Goal: Task Accomplishment & Management: Complete application form

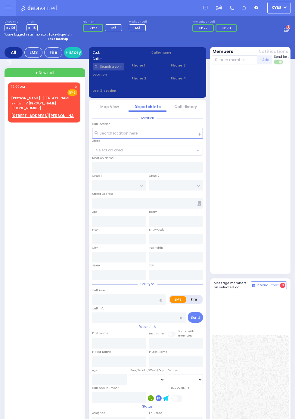
click at [251, 289] on h5 "Message members on selected call" at bounding box center [232, 285] width 37 height 8
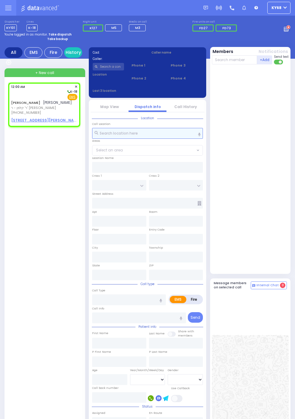
select select
radio input "true"
type input "[PERSON_NAME]"
select select
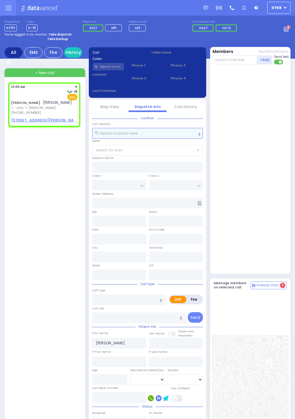
type input "00:00"
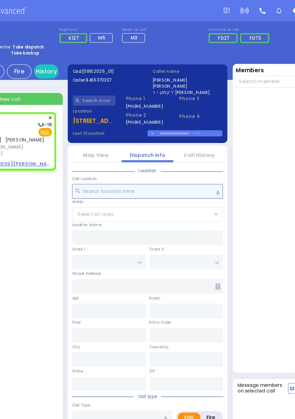
select select
radio input "true"
select select
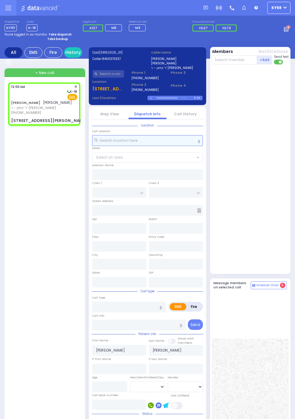
select select
radio input "true"
select select
type input "LIPA FRIEDMAN LN"
type input "1 LISKA WAY"
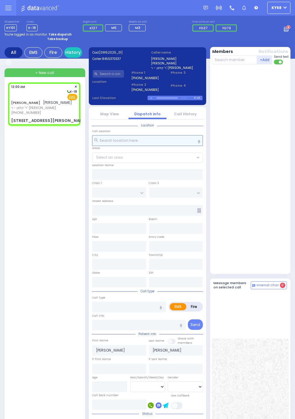
type input "202"
type input "Monroe"
type input "New York"
type input "10950"
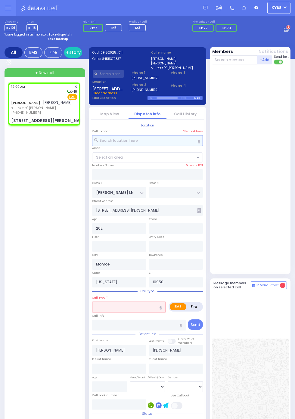
select select "SECTION 2"
select select
type input "Allergic Reaction"
radio input "true"
select select
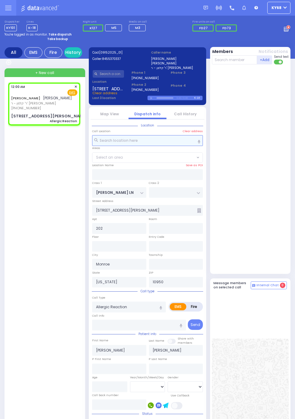
select select
radio input "true"
select select
select select "SECTION 2"
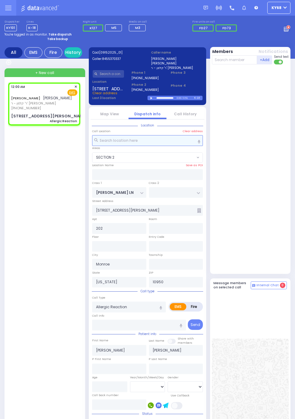
select select
radio input "true"
type input "45"
select select "Year"
select select
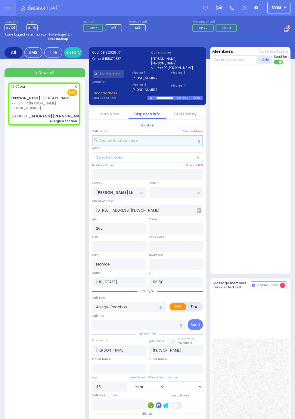
radio input "true"
select select "Year"
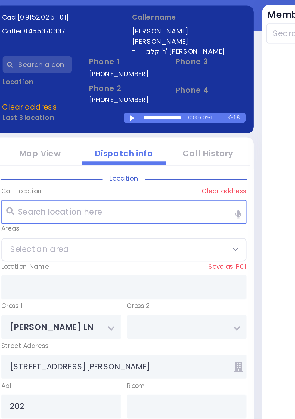
click at [150, 97] on div at bounding box center [151, 98] width 3 height 3
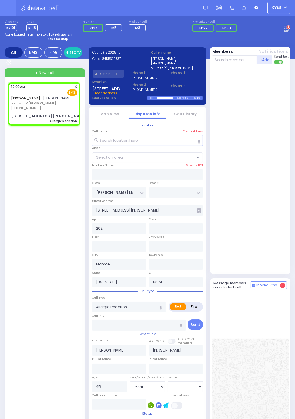
select select "SECTION 2"
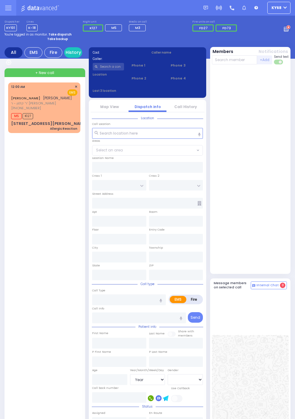
select select "Year"
click at [11, 105] on span "ר' קלמן - ר' דוד ירמי' ברייער" at bounding box center [41, 103] width 61 height 5
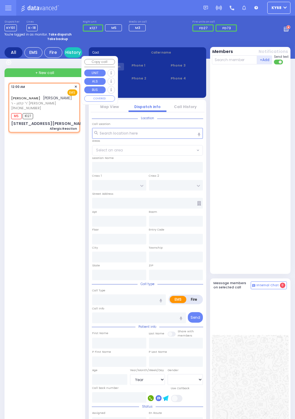
select select
type input "Allergic Reaction"
radio input "true"
type input "JOEL"
type input "WEISS"
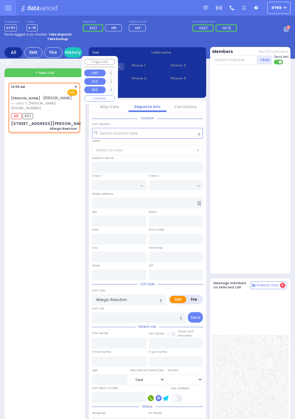
type input "45"
select select "Year"
select select "[DEMOGRAPHIC_DATA]"
type input "00:00"
type input "00:02"
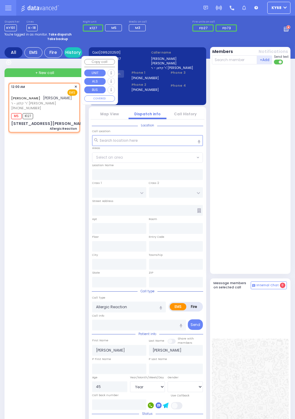
type input "LIPA FRIEDMAN LN"
type input "1 LISKA WAY"
type input "202"
type input "Monroe"
type input "New York"
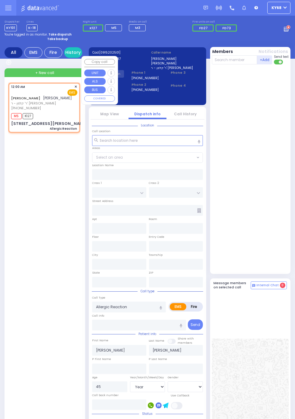
type input "10950"
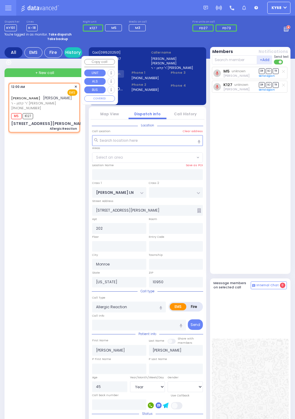
select select "SECTION 2"
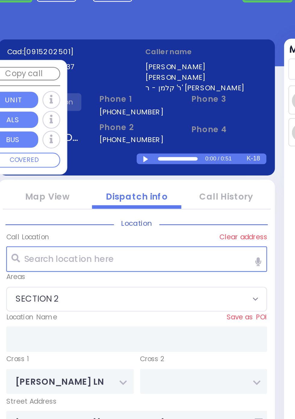
click at [154, 97] on div at bounding box center [151, 98] width 3 height 3
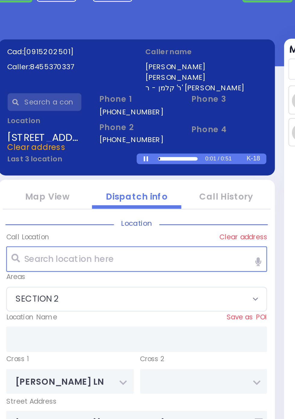
click at [163, 98] on div at bounding box center [164, 98] width 17 height 2
click at [161, 97] on div at bounding box center [161, 97] width 8 height 1
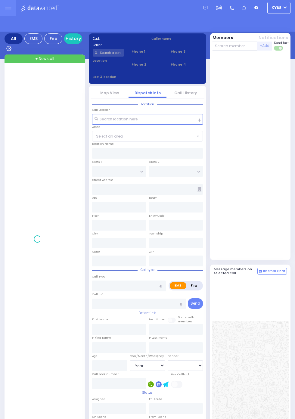
select select "Year"
select select "[DEMOGRAPHIC_DATA]"
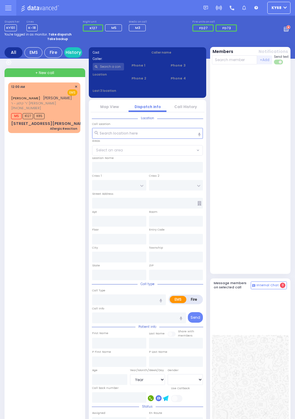
select select "Year"
select select "[DEMOGRAPHIC_DATA]"
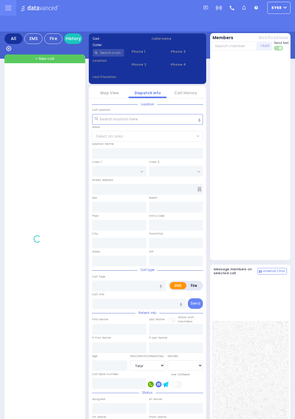
select select "Year"
select select "[DEMOGRAPHIC_DATA]"
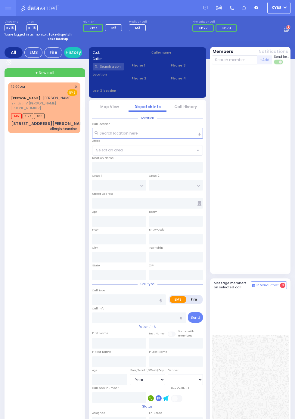
click at [33, 126] on div "[STREET_ADDRESS][PERSON_NAME]" at bounding box center [49, 124] width 76 height 6
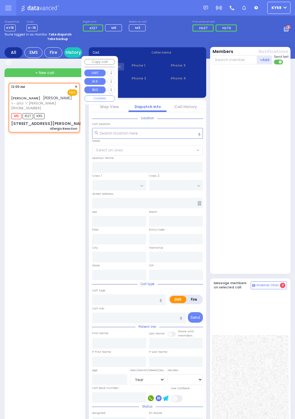
select select
type input "Allergic Reaction"
radio input "true"
type input "JOEL"
type input "WEISS"
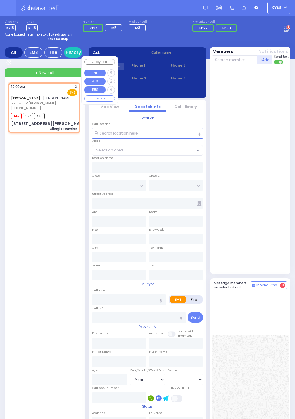
type input "45"
select select "Year"
select select "[DEMOGRAPHIC_DATA]"
type input "00:00"
type input "00:02"
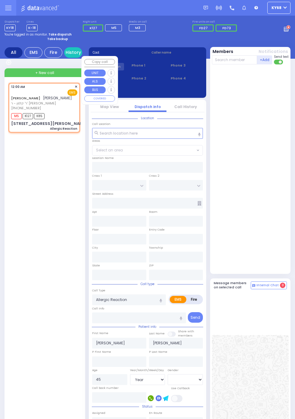
type input "LIPA FRIEDMAN LN"
type input "1 LISKA WAY"
type input "202"
type input "Monroe"
type input "[US_STATE]"
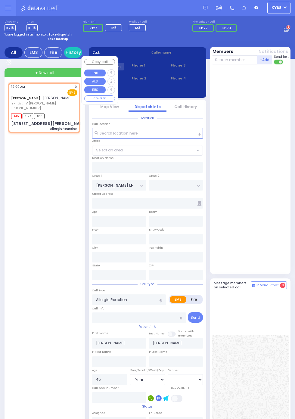
type input "10950"
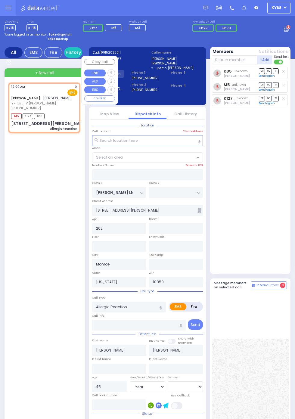
select select "SECTION 2"
click at [279, 222] on div "K85 unknown [PERSON_NAME] DR SO TR Sending text" at bounding box center [251, 169] width 78 height 204
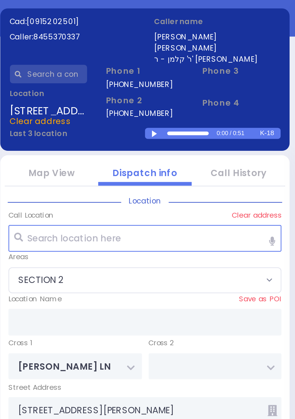
click at [150, 99] on div at bounding box center [151, 98] width 3 height 3
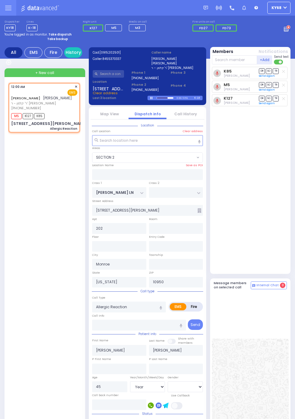
scroll to position [1, 0]
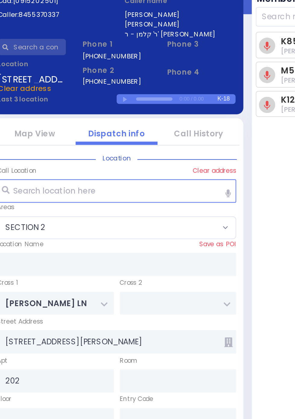
click at [159, 97] on div "0:00 / 0.00" at bounding box center [174, 97] width 55 height 5
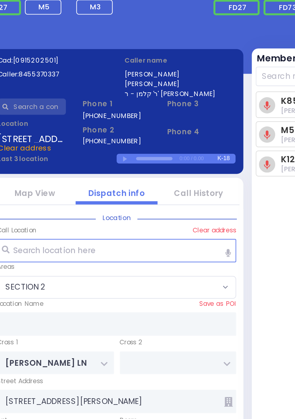
scroll to position [0, 0]
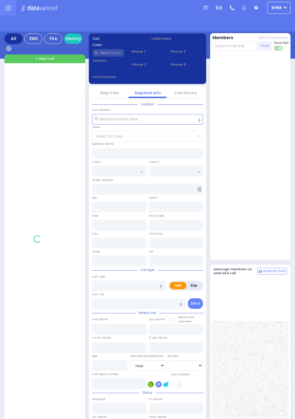
select select "Year"
select select "[DEMOGRAPHIC_DATA]"
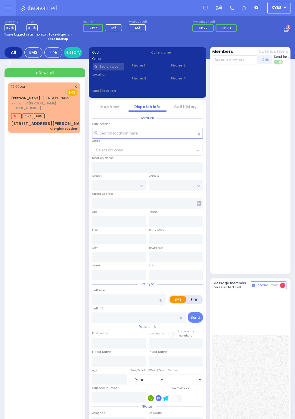
click at [11, 126] on div "[STREET_ADDRESS][PERSON_NAME]" at bounding box center [49, 124] width 76 height 6
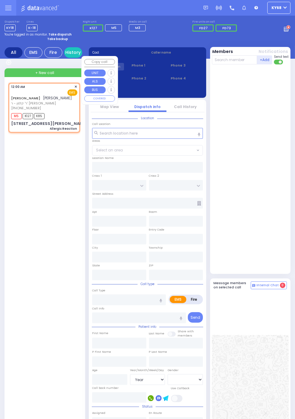
select select
type input "Allergic Reaction"
radio input "true"
type input "JOEL"
type input "WEISS"
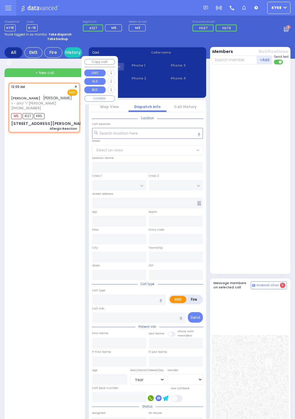
type input "45"
select select "Year"
select select "[DEMOGRAPHIC_DATA]"
type input "00:00"
type input "00:02"
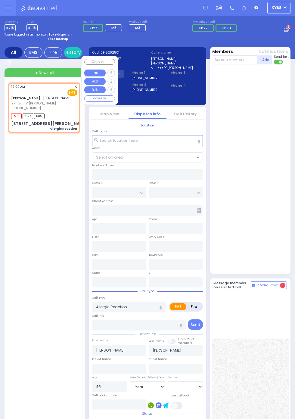
type input "LIPA FRIEDMAN LN"
type input "1 LISKA WAY"
type input "202"
type input "Monroe"
type input "New York"
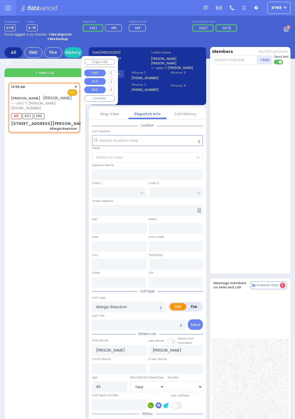
type input "10950"
select select "SECTION 2"
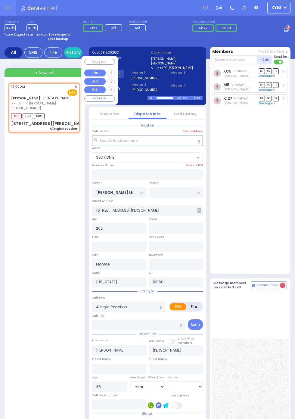
click at [267, 145] on div "K85 unknown Moshe Landau DR SO TR Sending text" at bounding box center [251, 169] width 78 height 204
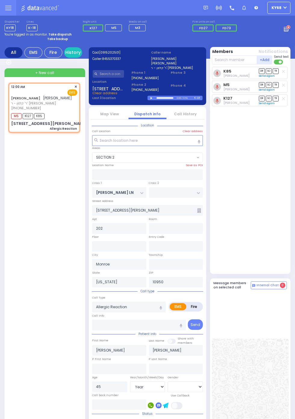
scroll to position [1, 0]
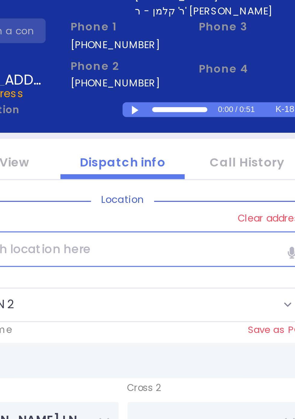
click at [152, 97] on div at bounding box center [151, 97] width 3 height 3
click at [158, 96] on div at bounding box center [164, 97] width 17 height 2
click at [159, 97] on div at bounding box center [158, 97] width 2 height 1
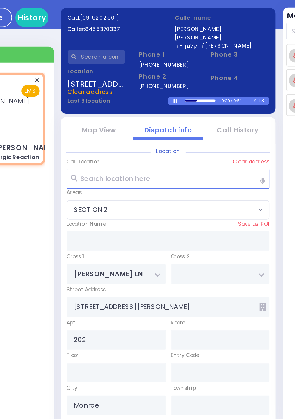
scroll to position [0, 0]
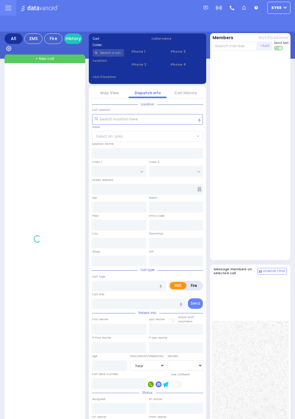
select select "Year"
select select "[DEMOGRAPHIC_DATA]"
select select "Year"
select select "[DEMOGRAPHIC_DATA]"
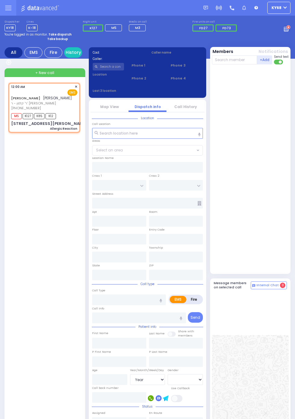
select select
type input "Allergic Reaction"
radio input "true"
type input "[PERSON_NAME]"
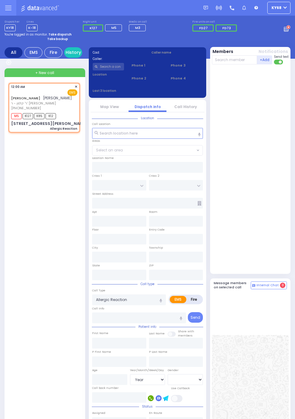
type input "45"
select select "Year"
select select "[DEMOGRAPHIC_DATA]"
type input "00:00"
type input "00:02"
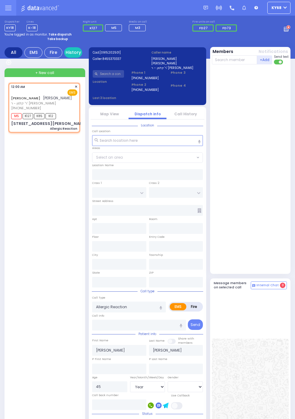
type input "[PERSON_NAME] LN"
type input "[STREET_ADDRESS][PERSON_NAME]"
type input "202"
type input "Monroe"
type input "[US_STATE]"
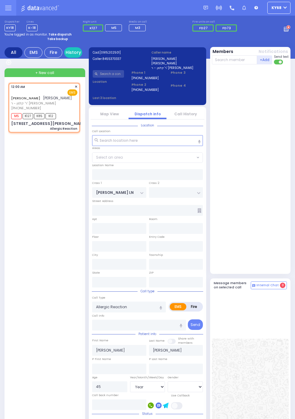
type input "10950"
select select "SECTION 2"
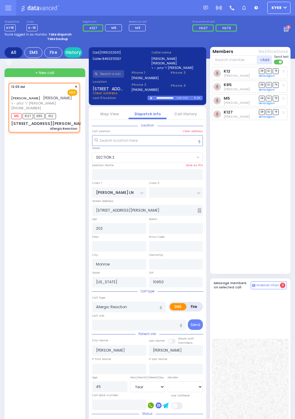
click at [288, 26] on circle at bounding box center [288, 28] width 4 height 4
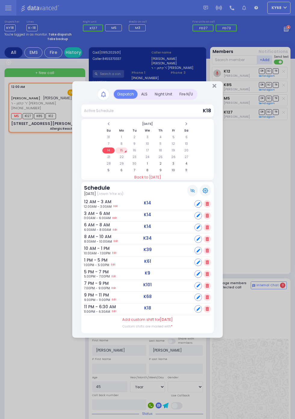
click at [145, 93] on div "ALS" at bounding box center [144, 94] width 14 height 9
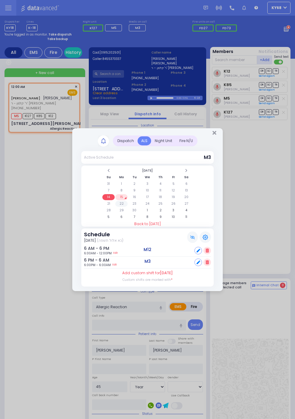
click at [128, 207] on td "22" at bounding box center [121, 204] width 12 height 6
click at [128, 200] on td "15" at bounding box center [121, 197] width 12 height 6
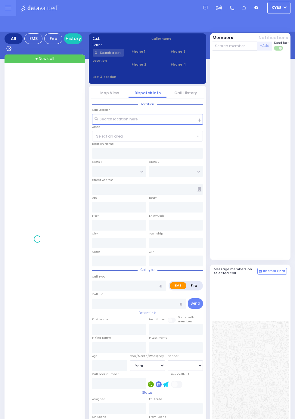
select select "Year"
select select "[DEMOGRAPHIC_DATA]"
select select "Year"
select select "[DEMOGRAPHIC_DATA]"
select select "Year"
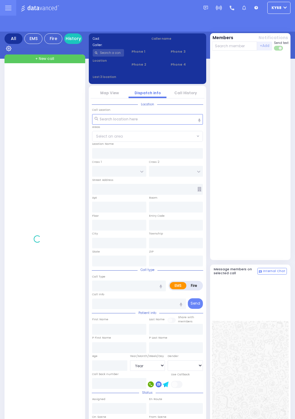
select select "[DEMOGRAPHIC_DATA]"
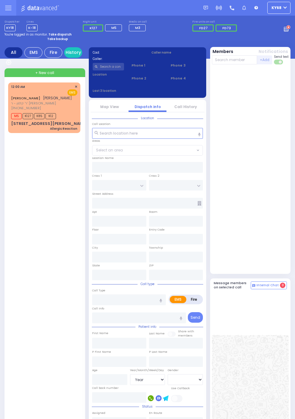
select select "Year"
select select "[DEMOGRAPHIC_DATA]"
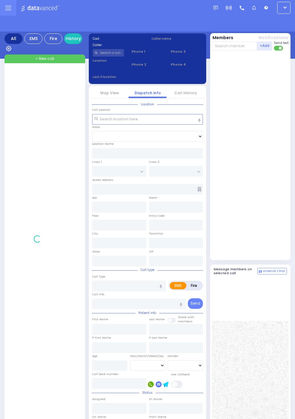
select select "Year"
select select "[DEMOGRAPHIC_DATA]"
